Goal: Find contact information: Find contact information

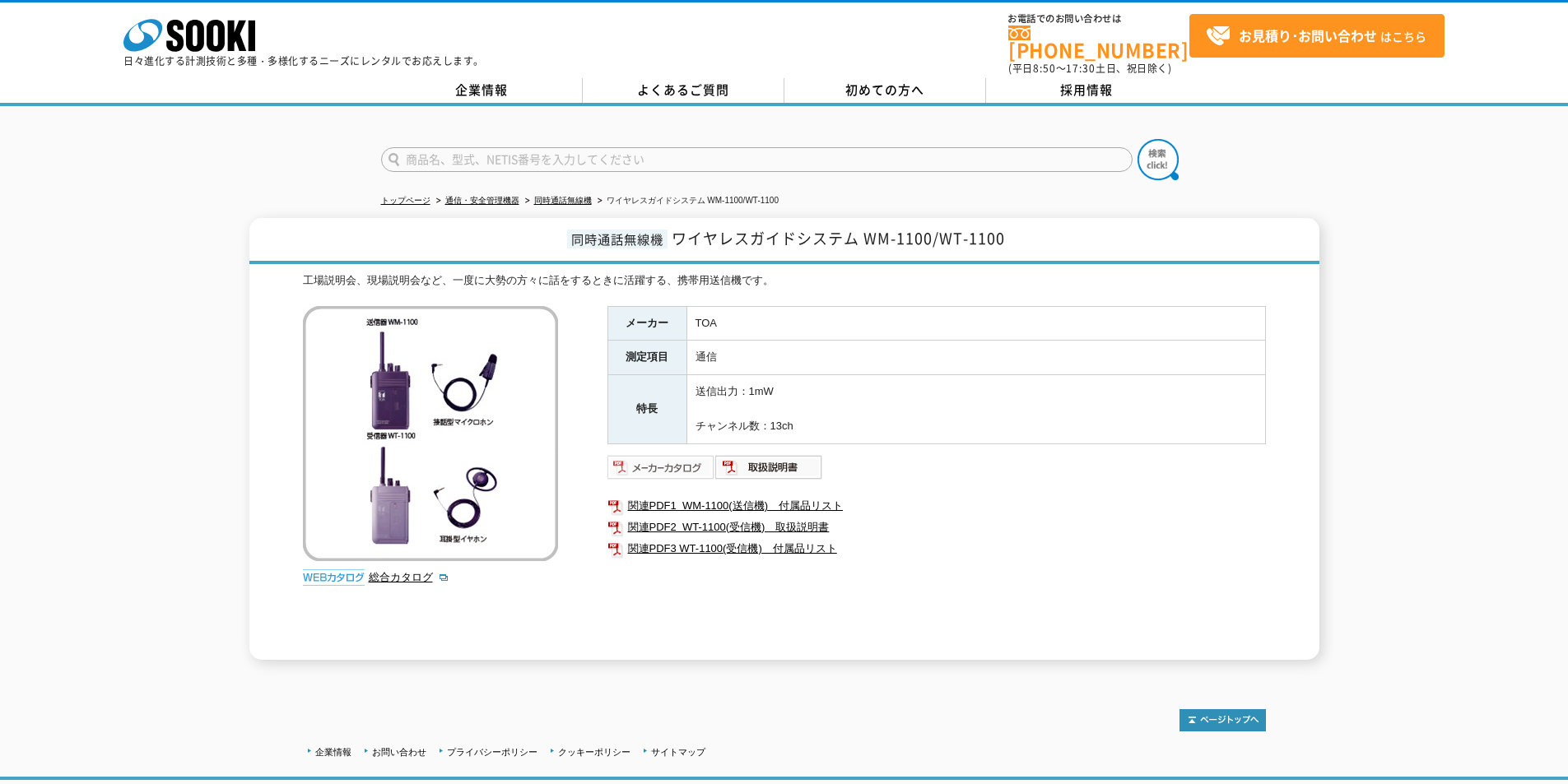
click at [689, 454] on img at bounding box center [661, 467] width 108 height 26
click at [466, 81] on link "企業情報" at bounding box center [482, 90] width 201 height 24
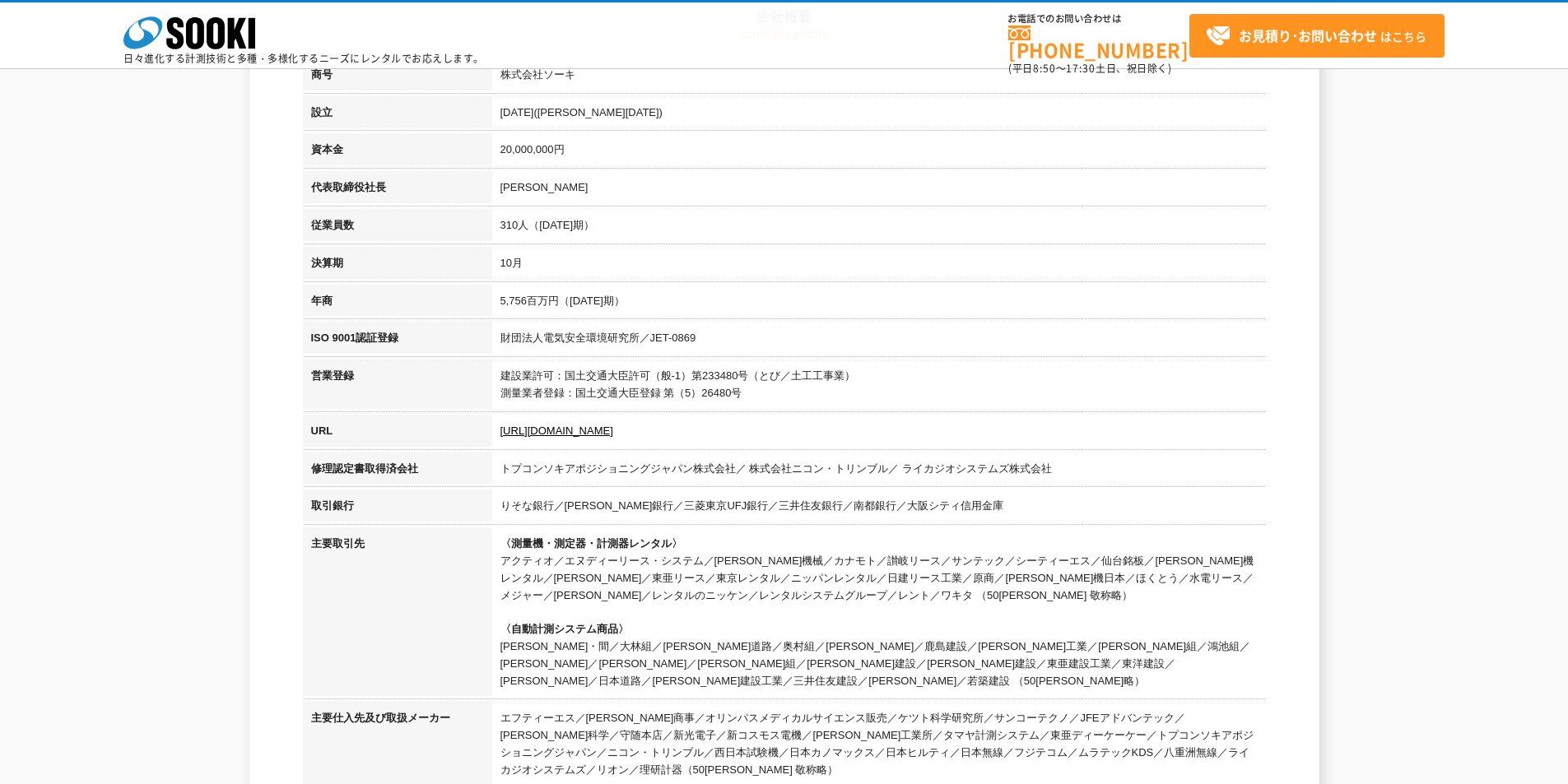
scroll to position [329, 0]
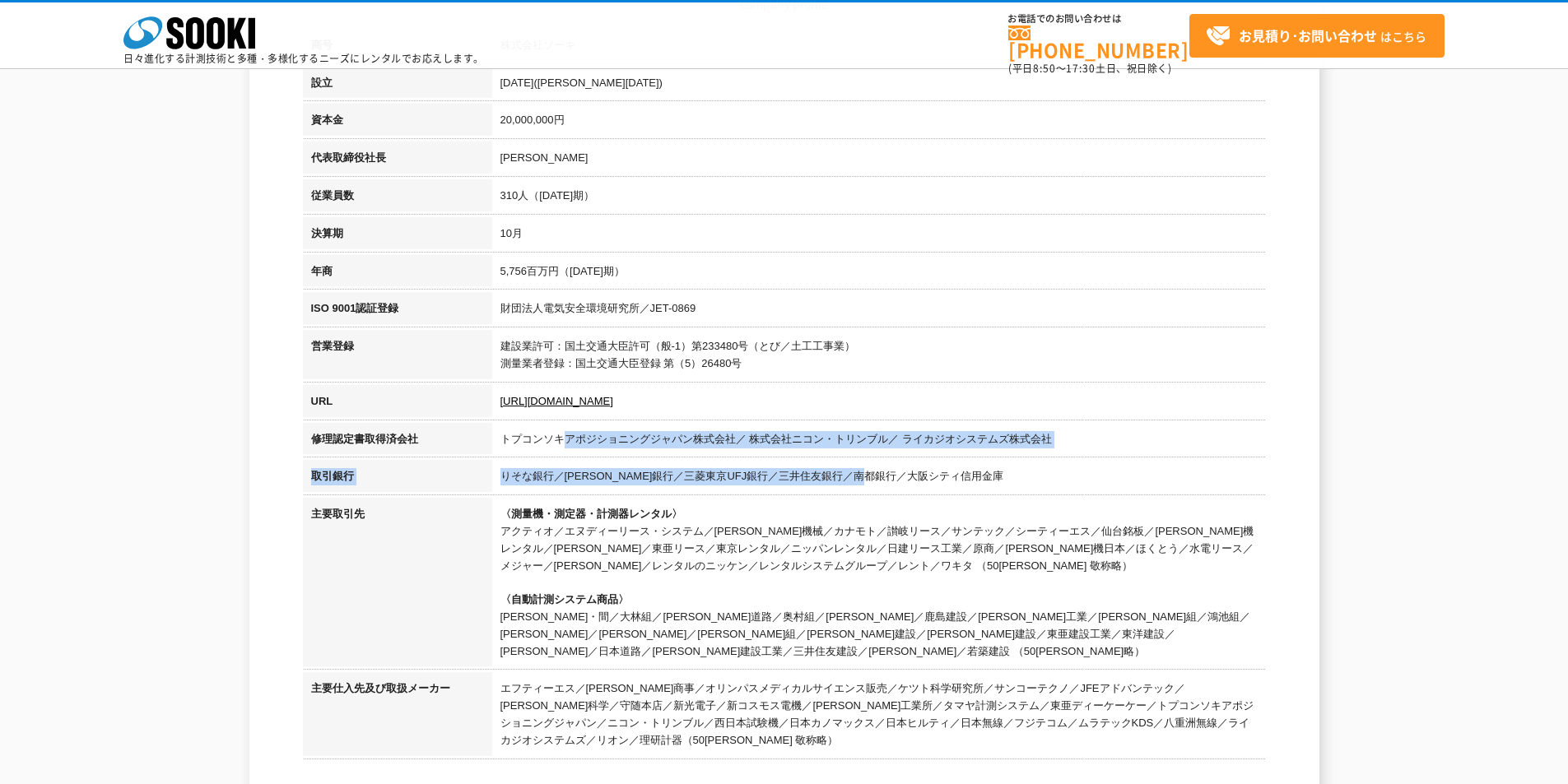
drag, startPoint x: 567, startPoint y: 437, endPoint x: 921, endPoint y: 489, distance: 357.8
click at [919, 488] on tbody "商号 株式会社ソーキ 設立 1989年4月(平成元年) 資本金 20,000,000円 代表取締役社長 梶原 英登 従業員数 310人（2024年10月期） …" at bounding box center [784, 395] width 963 height 734
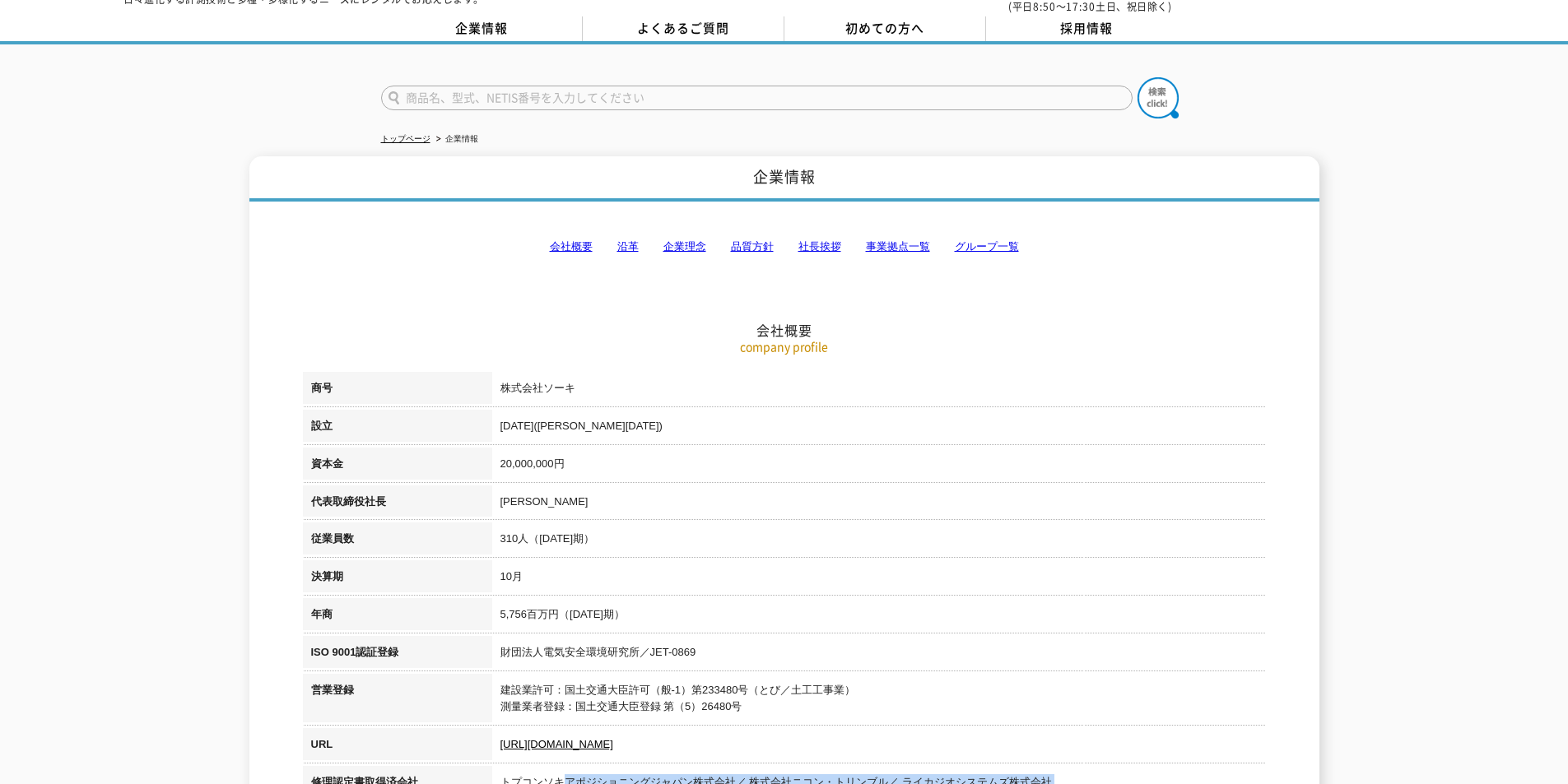
scroll to position [0, 0]
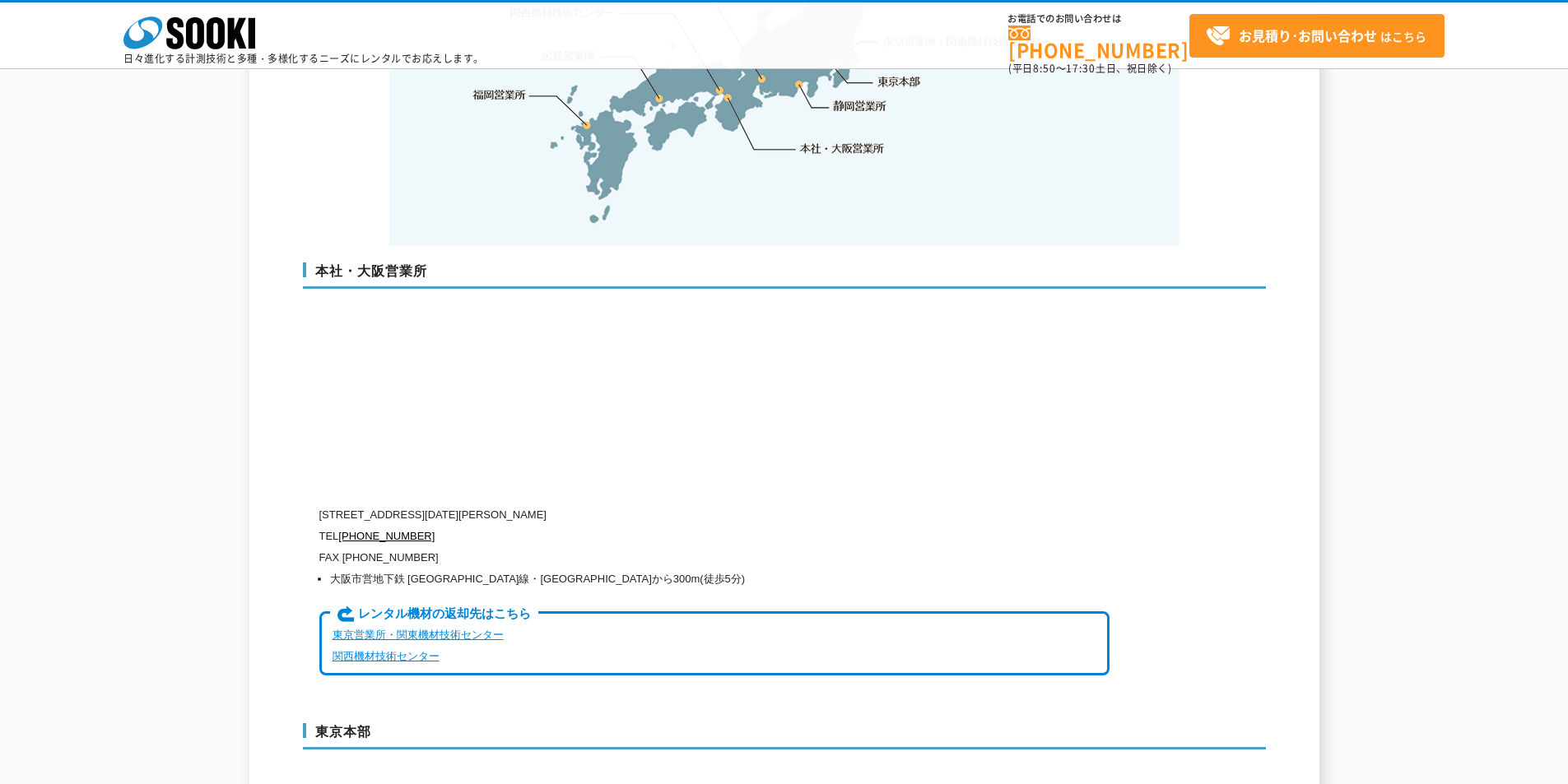
scroll to position [3786, 0]
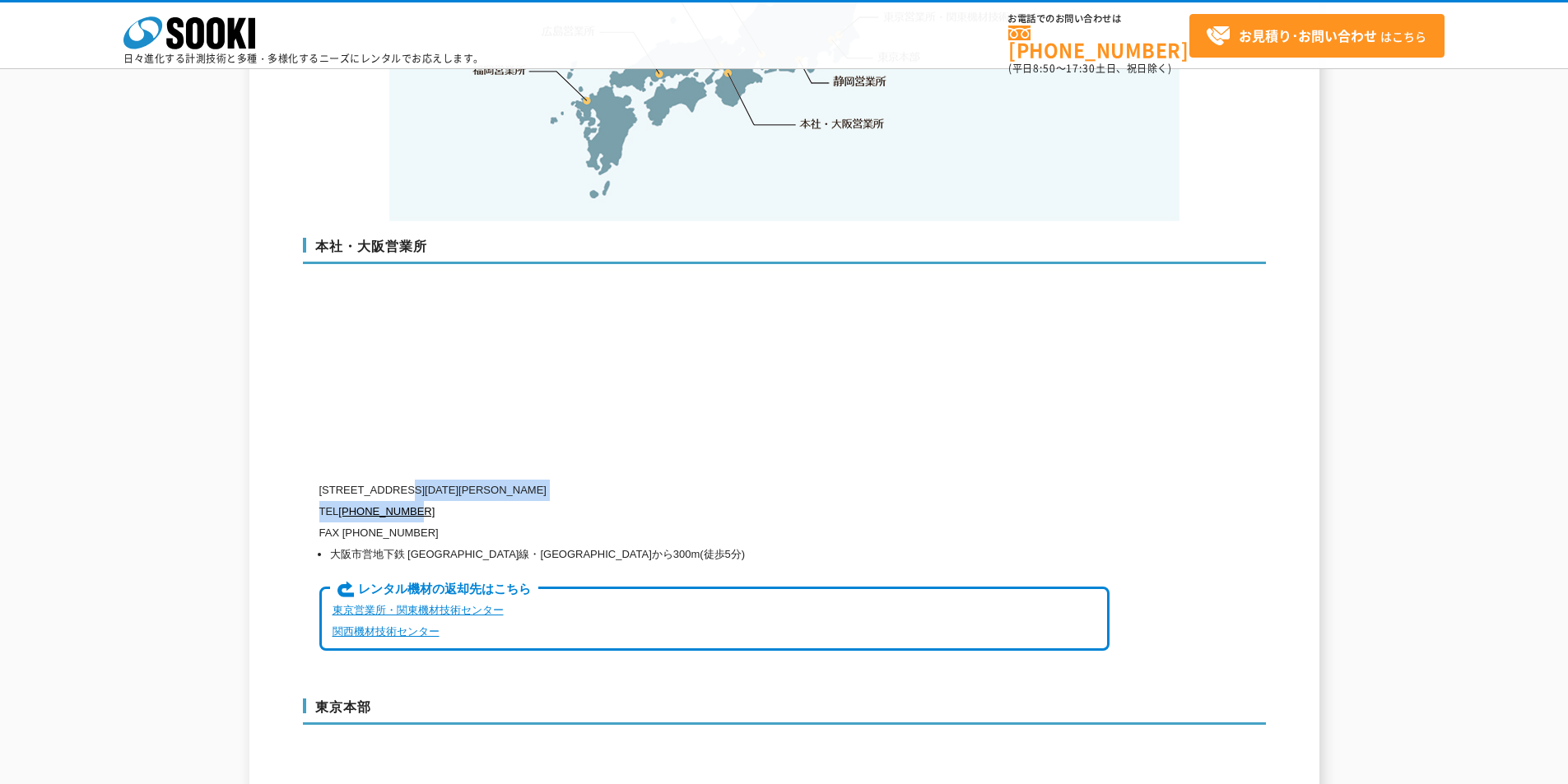
drag, startPoint x: 423, startPoint y: 456, endPoint x: 610, endPoint y: 472, distance: 187.7
click at [610, 480] on div "〒550-0005 大阪府大阪市西区西本町1-15-10 辰野西本町ビル13階 TEL 0120-856-990 FAX (06)6538-3660 大阪市営…" at bounding box center [714, 576] width 790 height 193
click at [898, 423] on div "本社・大阪営業所 〒550-0005 大阪府大阪市西区西本町1-15-10 辰野西本町ビル13階 TEL 0120-856-990 FAX (06)6538-…" at bounding box center [784, 450] width 963 height 460
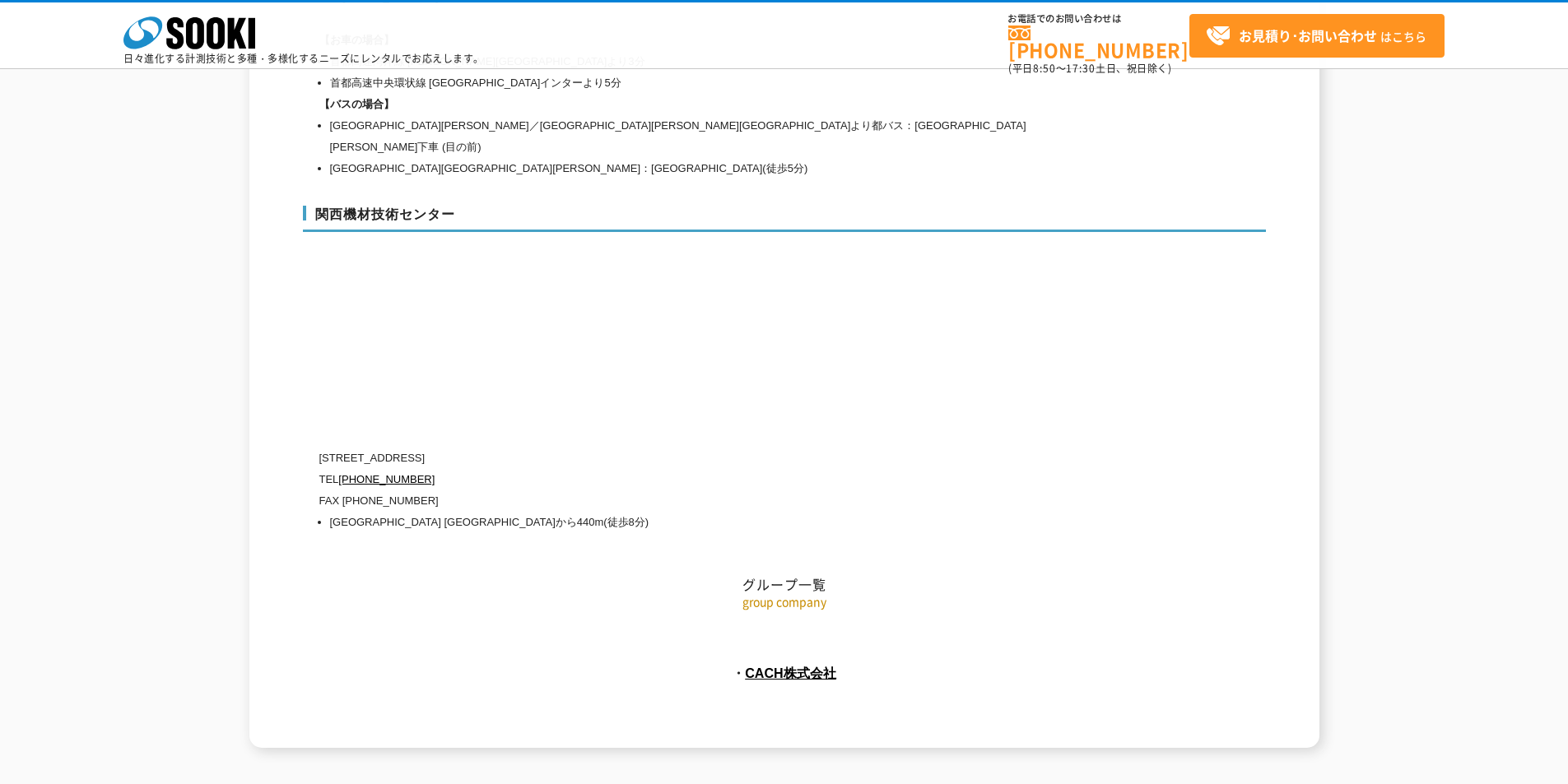
scroll to position [7360, 0]
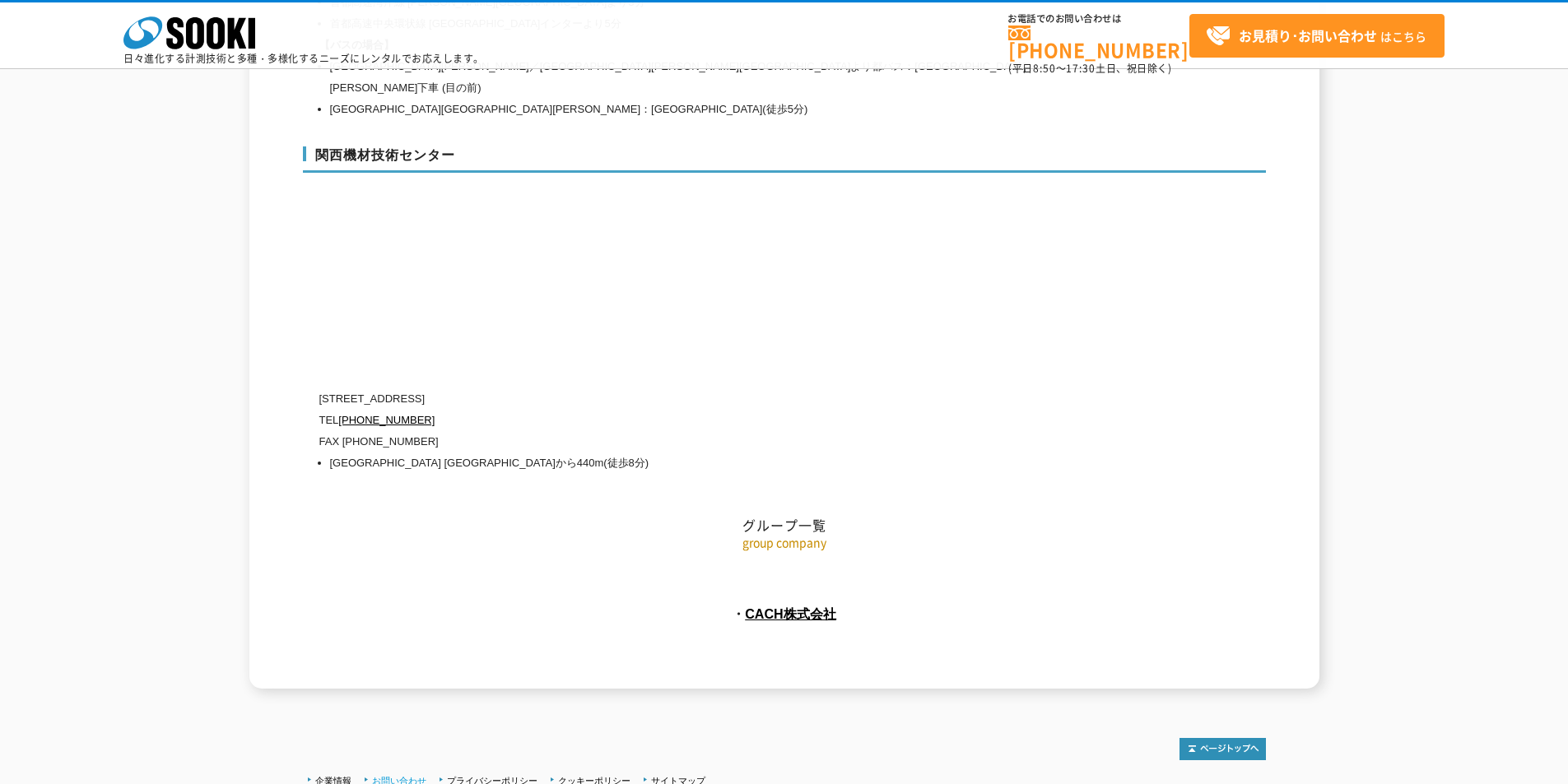
click at [409, 776] on link "お問い合わせ" at bounding box center [399, 780] width 54 height 10
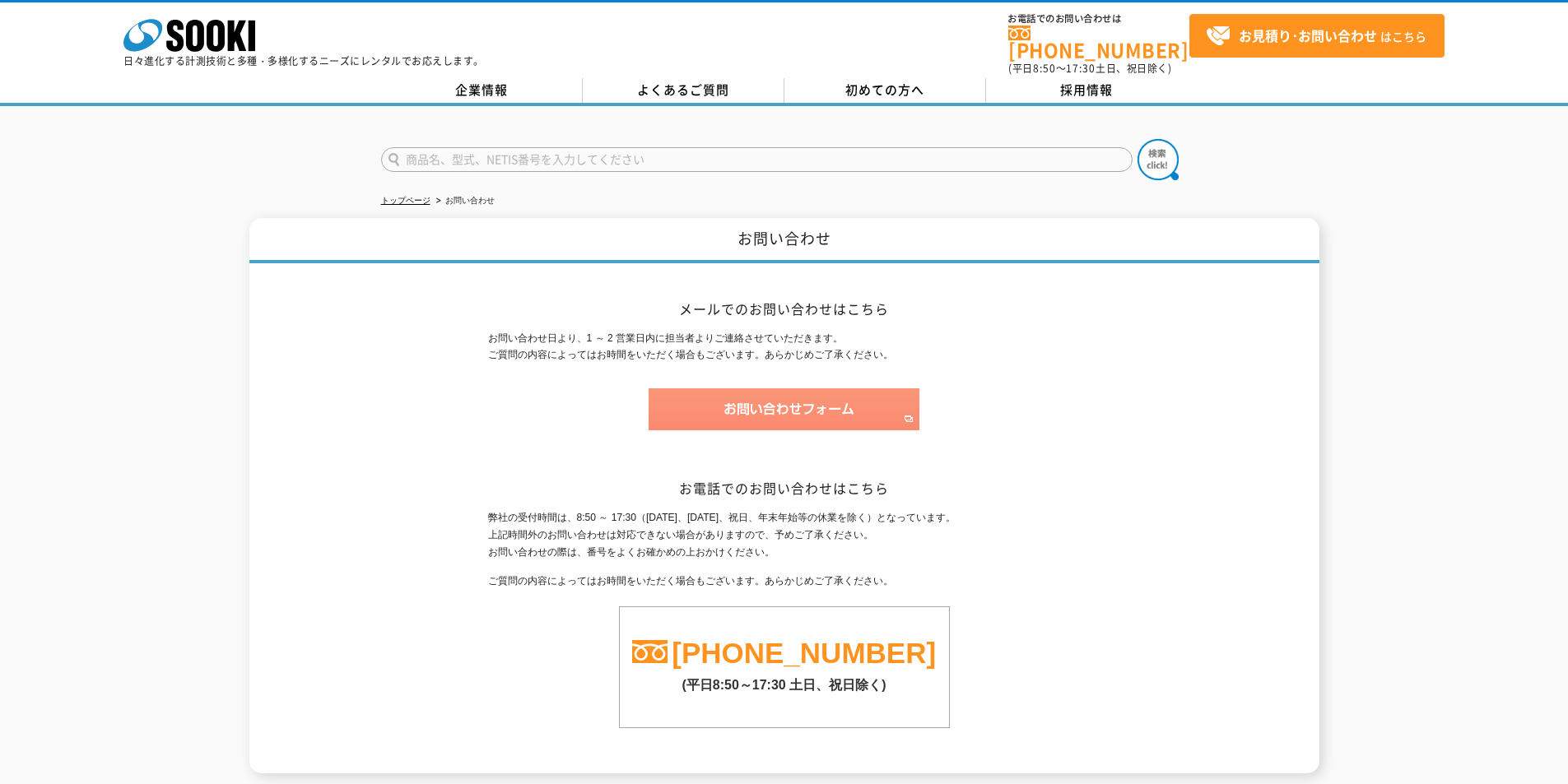
click at [735, 406] on img at bounding box center [784, 409] width 270 height 42
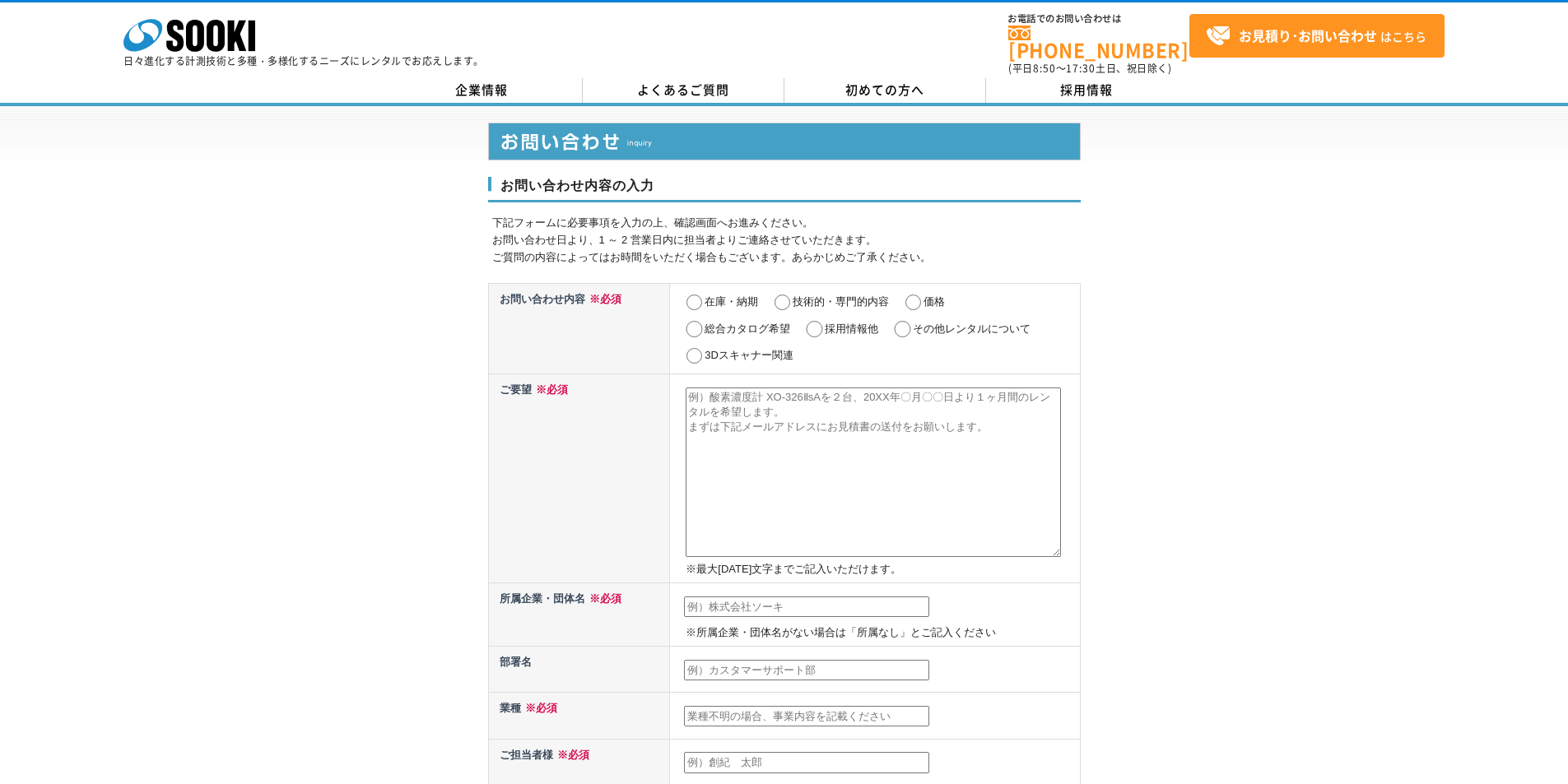
click at [712, 489] on textarea at bounding box center [873, 473] width 376 height 170
click at [1259, 406] on div "お問い合わせ内容の入力 下記フォームに必要事項を入力の上、確認画面へお進みください。 お問い合わせ日より、1 ～ 2 営業日内に担当者よりご連絡させていただき…" at bounding box center [784, 741] width 1568 height 1270
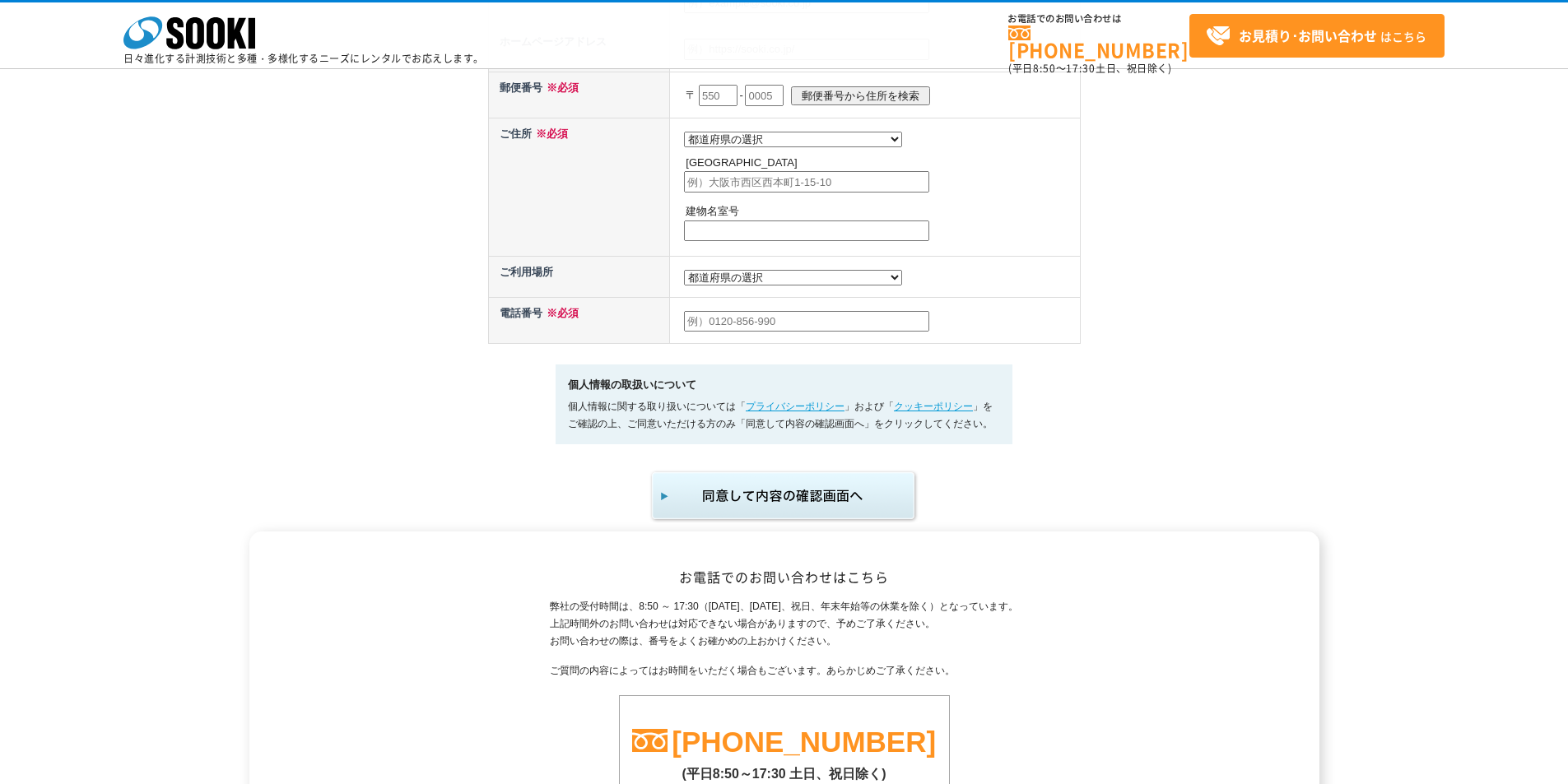
scroll to position [767, 0]
